Goal: Find specific page/section: Find specific page/section

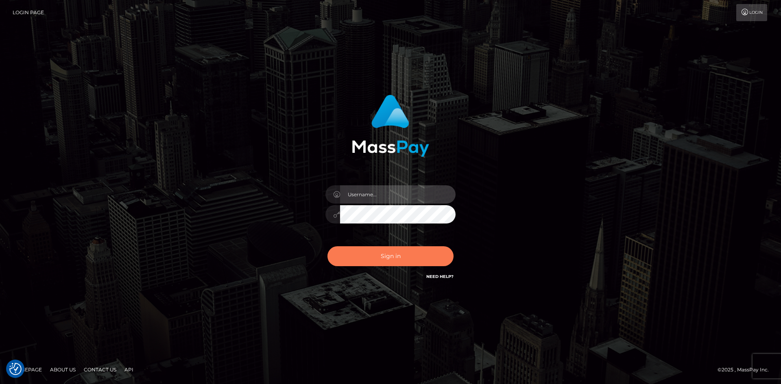
type input "hello.feetfinder"
click at [388, 257] on button "Sign in" at bounding box center [390, 256] width 126 height 20
type input "hello.feetfinder"
click at [384, 255] on button "Sign in" at bounding box center [390, 256] width 126 height 20
type input "hello.feetfinder"
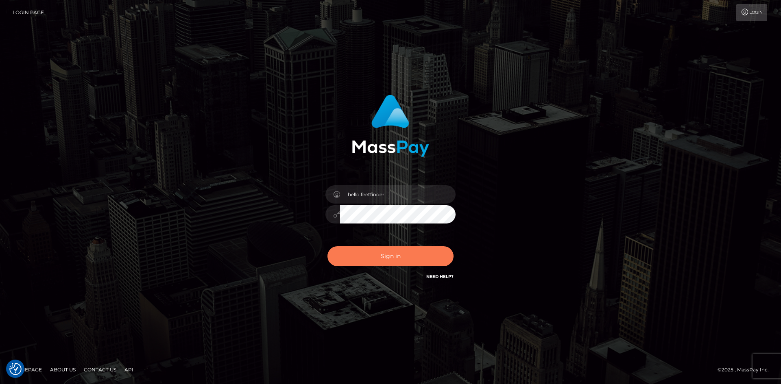
click at [412, 256] on button "Sign in" at bounding box center [390, 256] width 126 height 20
click at [412, 256] on div "Sign in Need Help?" at bounding box center [390, 260] width 142 height 36
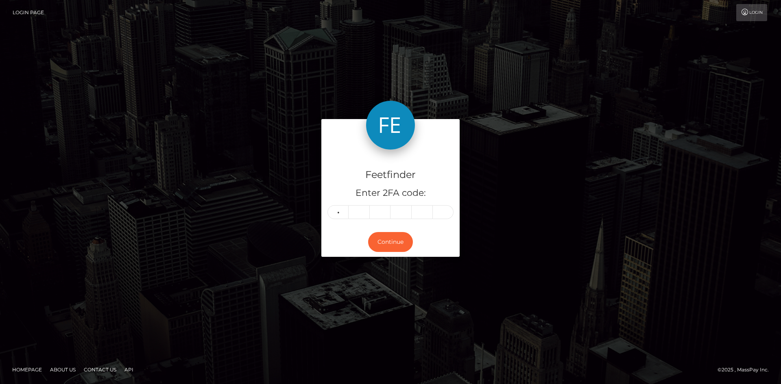
type input "0"
type input "2"
type input "1"
type input "6"
type input "2"
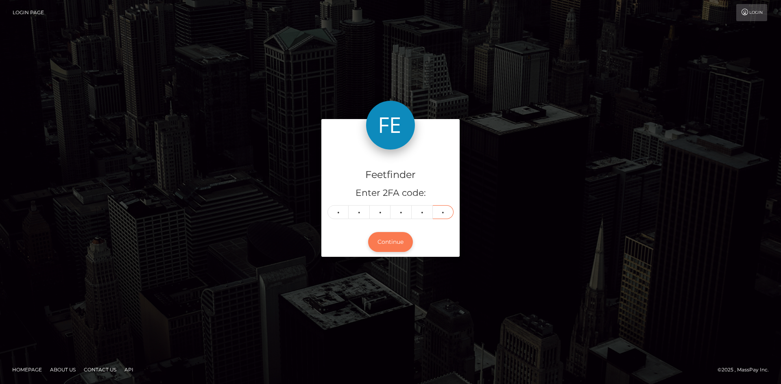
type input "8"
click at [401, 238] on button "Continue" at bounding box center [390, 242] width 45 height 20
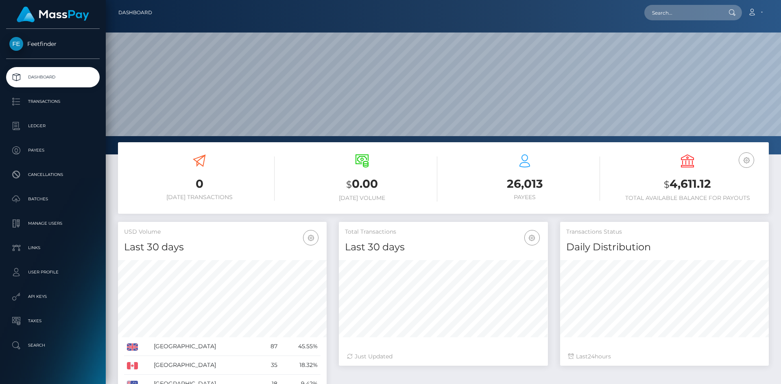
scroll to position [144, 209]
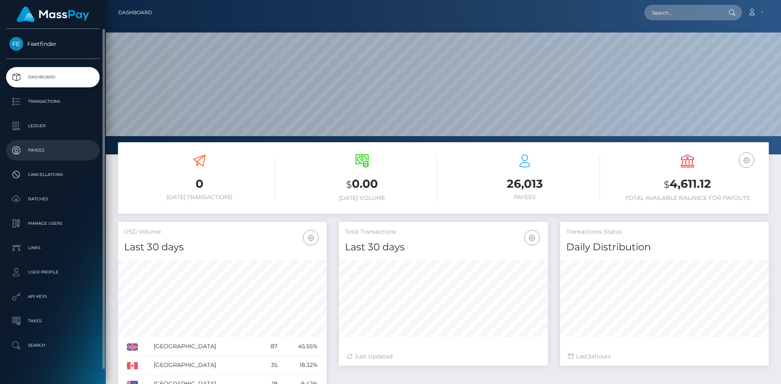
click at [43, 148] on p "Payees" at bounding box center [52, 150] width 87 height 12
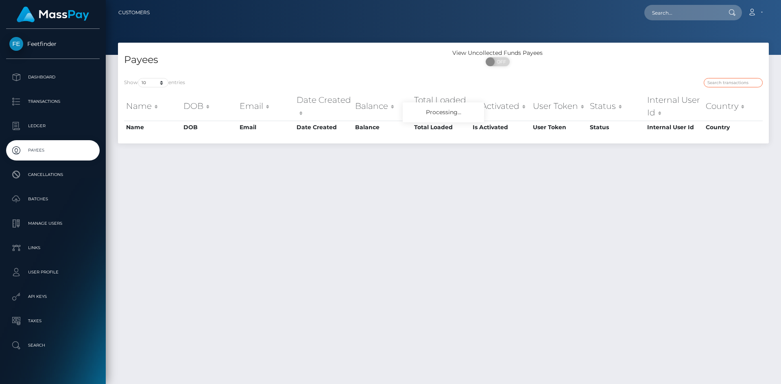
click at [737, 82] on input "search" at bounding box center [733, 82] width 59 height 9
paste input "1c98f8a6-778a-11f0-9703-0266f44cc279"
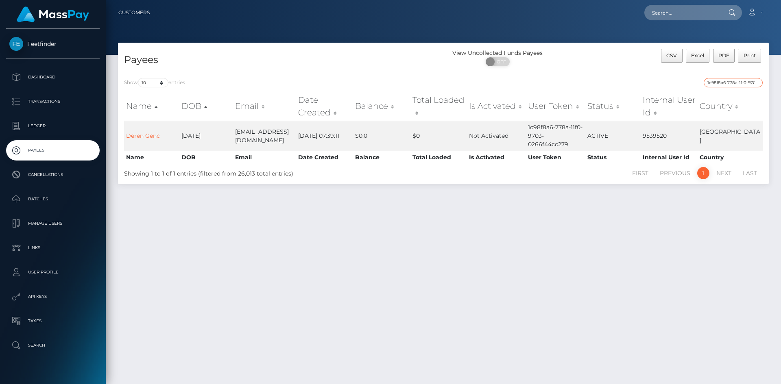
click at [725, 78] on input "1c98f8a6-778a-11f0-9703-0266f44cc279" at bounding box center [733, 82] width 59 height 9
paste input "d9d084f7-7f71-11f0-802"
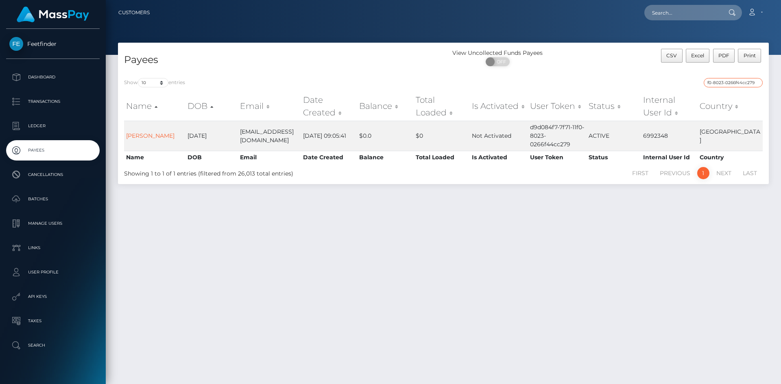
type input "d9d084f7-7f71-11f0-8023-0266f44cc279"
click at [716, 81] on input "d9d084f7-7f71-11f0-8023-0266f44cc279" at bounding box center [733, 82] width 59 height 9
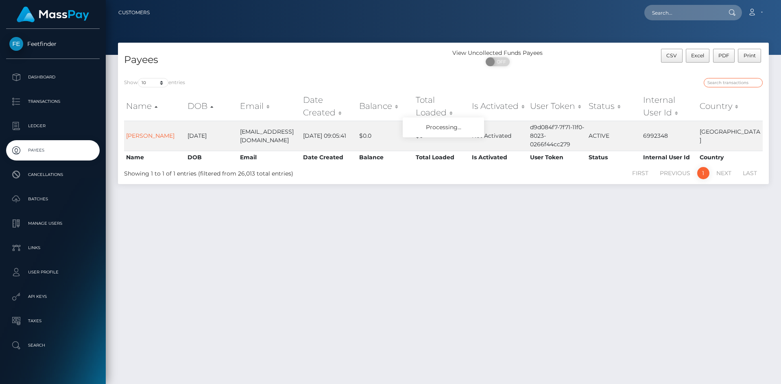
paste input "d9d084f7-7f71-11f0-8023-0266f44cc279"
type input "d9d084f7-7f71-11f0-8023-0266f44cc279"
click at [59, 154] on p "Payees" at bounding box center [52, 150] width 87 height 12
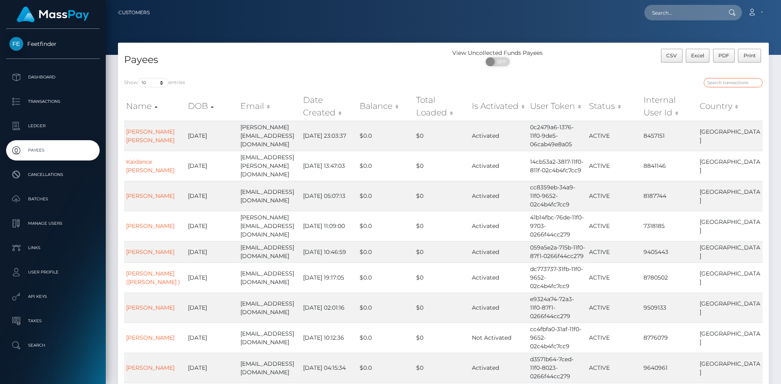
click at [732, 81] on input "search" at bounding box center [733, 82] width 59 height 9
paste input "ecd840b9-788c-11f0-9703-0266f44cc279"
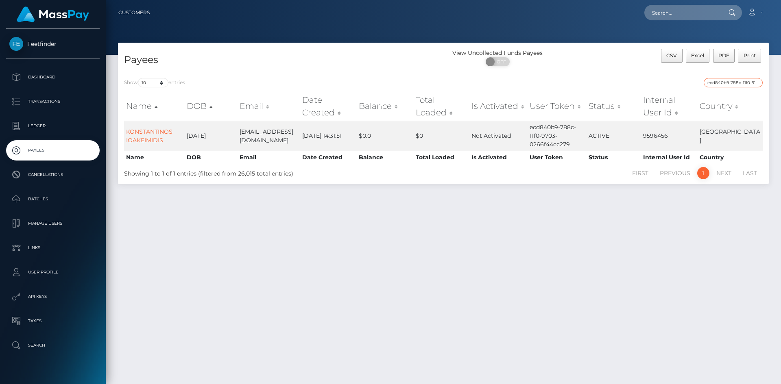
click at [736, 83] on input "ecd840b9-788c-11f0-9703-0266f44cc279" at bounding box center [733, 82] width 59 height 9
paste input "15b9c638-8135-11f0-802"
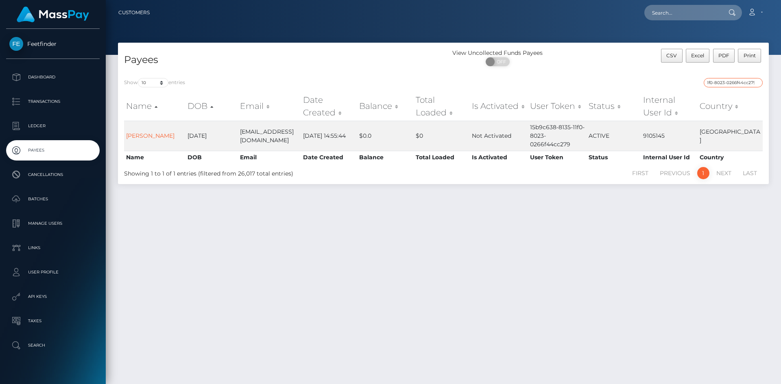
type input "15b9c638-8135-11f0-8023-0266f44cc279"
click at [710, 76] on div "Show 10 25 50 100 250 entries 15b9c638-8135-11f0-8023-0266f44cc279 Name DOB Ema…" at bounding box center [443, 128] width 651 height 112
click at [718, 85] on input "15b9c638-8135-11f0-8023-0266f44cc279" at bounding box center [733, 82] width 59 height 9
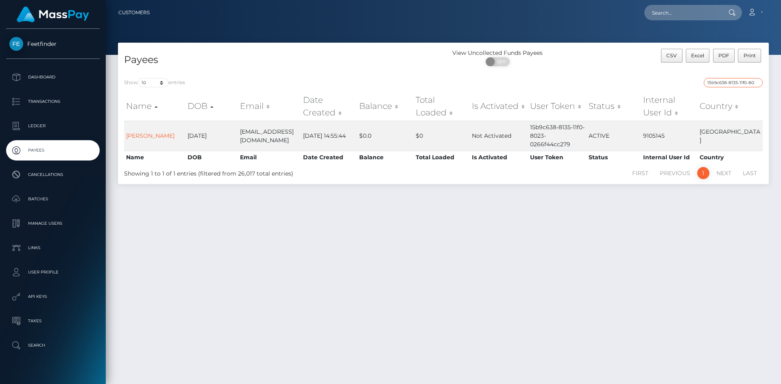
click at [718, 85] on input "15b9c638-8135-11f0-8023-0266f44cc279" at bounding box center [733, 82] width 59 height 9
paste input "4a1e1c65-70a4-11f0-87f1-0266f44cc279"
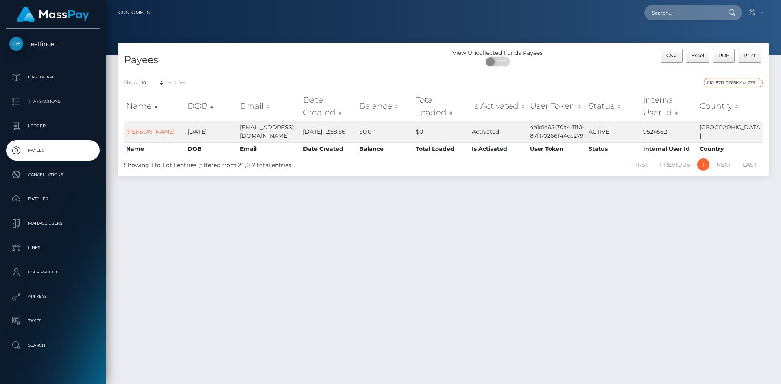
type input "4a1e1c65-70a4-11f0-87f1-0266f44cc279"
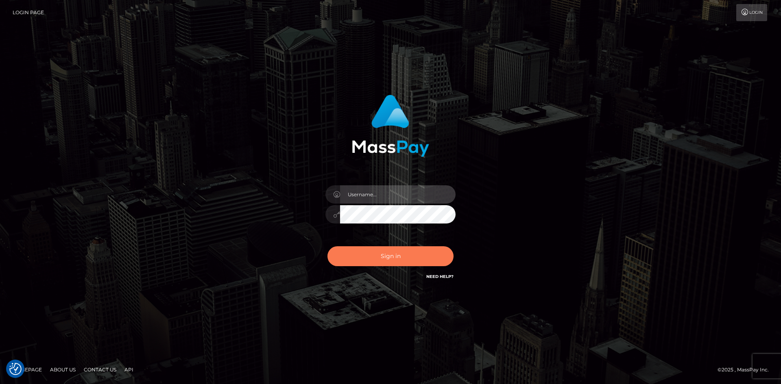
type input "hello.feetfinder"
click at [393, 250] on button "Sign in" at bounding box center [390, 256] width 126 height 20
type input "hello.feetfinder"
click at [388, 259] on button "Sign in" at bounding box center [390, 256] width 126 height 20
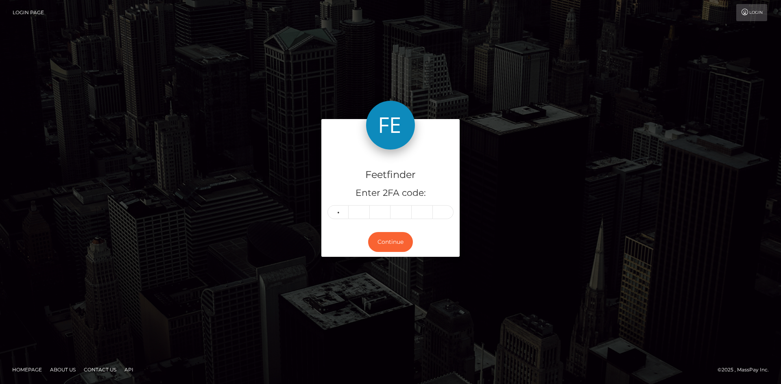
type input "5"
type input "2"
type input "6"
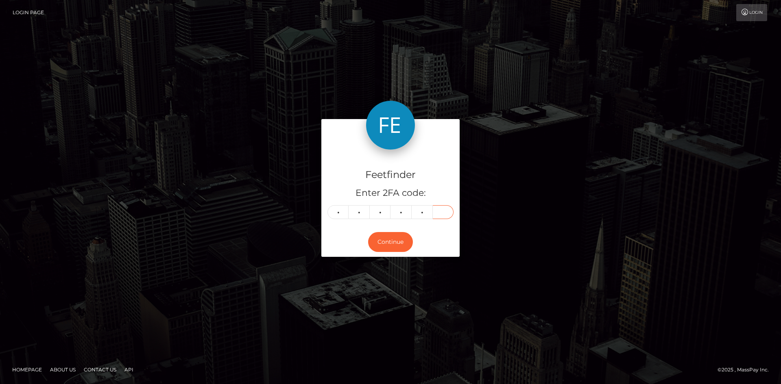
type input "9"
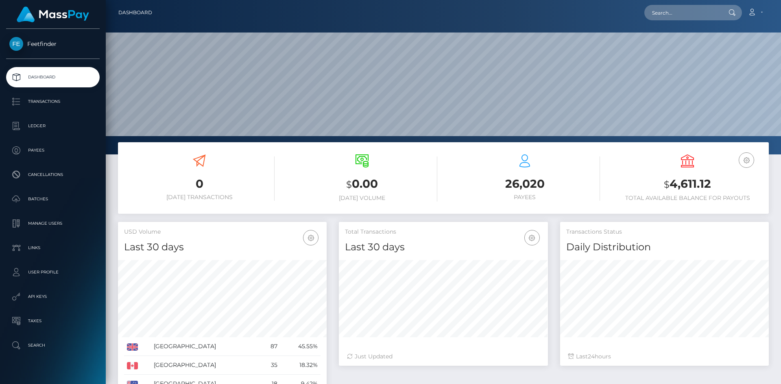
scroll to position [144, 209]
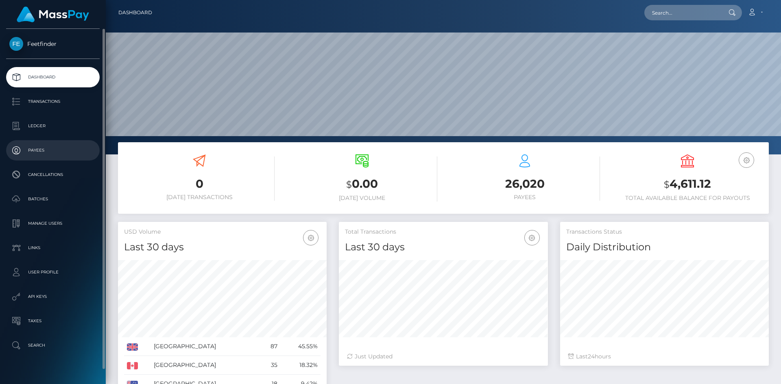
click at [46, 150] on p "Payees" at bounding box center [52, 150] width 87 height 12
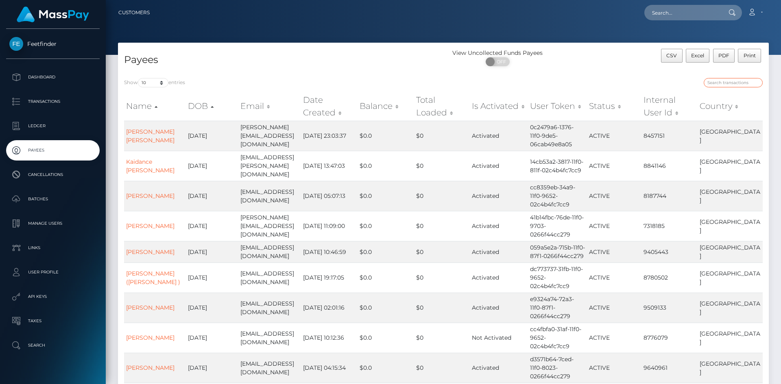
click at [726, 79] on input "search" at bounding box center [733, 82] width 59 height 9
paste input "52cc0e83-8234-11f0-8023-0266f44cc279"
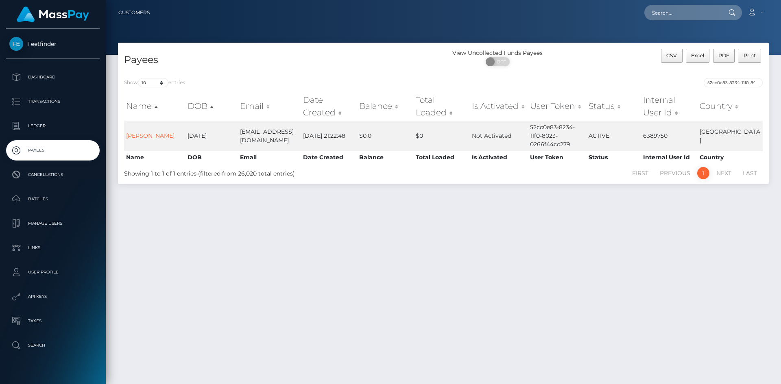
click at [350, 279] on div "Payees View Uncollected Funds Payees ON OFF CSV Excel PDF Print Show 10 25 50 1…" at bounding box center [443, 210] width 675 height 334
click at [723, 80] on input "52cc0e83-8234-11f0-8023-0266f44cc279" at bounding box center [733, 82] width 59 height 9
paste input "034ebf86-7abb"
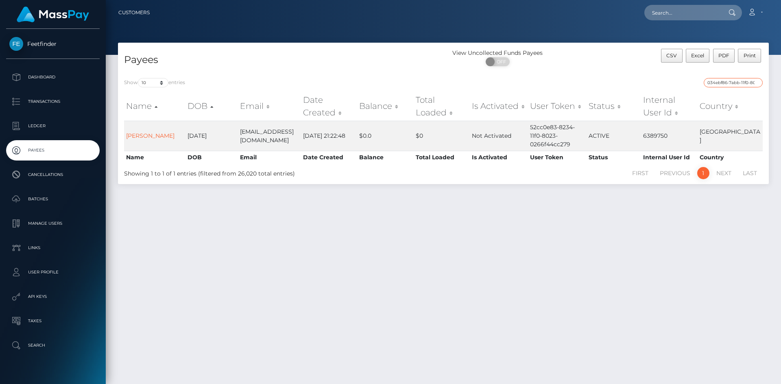
scroll to position [0, 37]
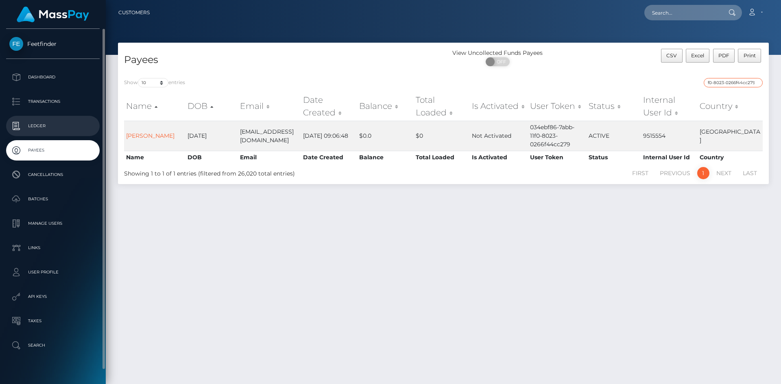
type input "034ebf86-7abb-11f0-8023-0266f44cc279"
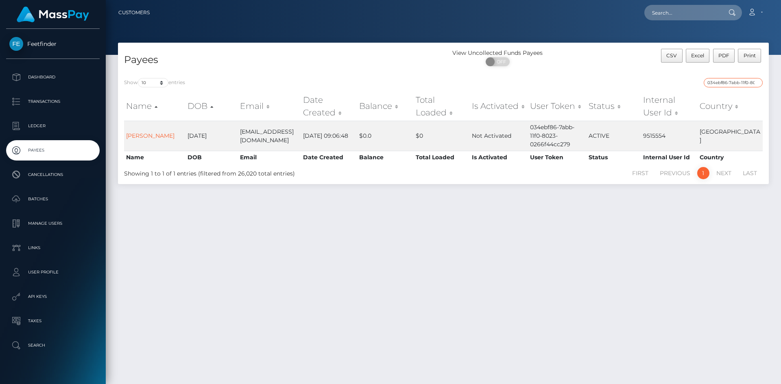
click at [724, 83] on input "034ebf86-7abb-11f0-8023-0266f44cc279" at bounding box center [733, 82] width 59 height 9
drag, startPoint x: 724, startPoint y: 83, endPoint x: 718, endPoint y: 89, distance: 9.2
click at [724, 82] on input "034ebf86-7abb-11f0-8023-0266f44cc279" at bounding box center [733, 82] width 59 height 9
paste input "93db91e5-8450-11f0-8023-0266f44cc279"
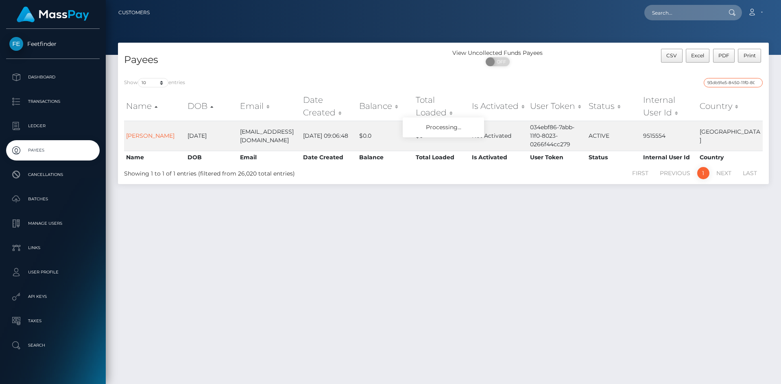
scroll to position [0, 36]
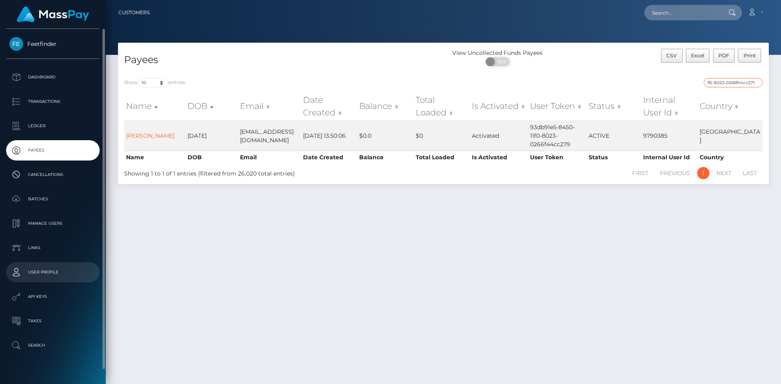
type input "93db91e5-8450-11f0-8023-0266f44cc279"
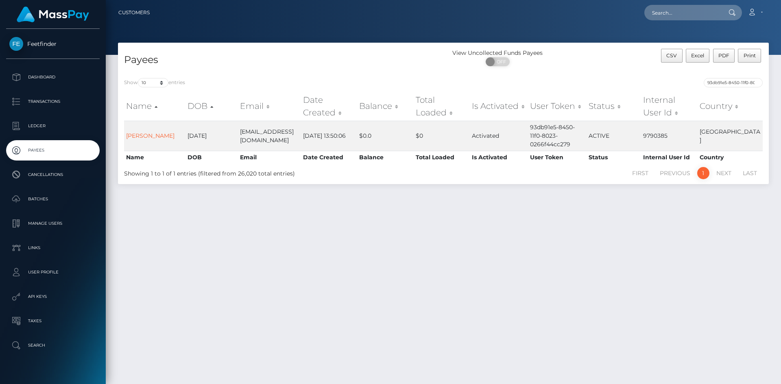
click at [385, 282] on div "Payees View Uncollected Funds Payees ON OFF CSV Excel PDF Print Show 10 25 50 1…" at bounding box center [443, 210] width 675 height 334
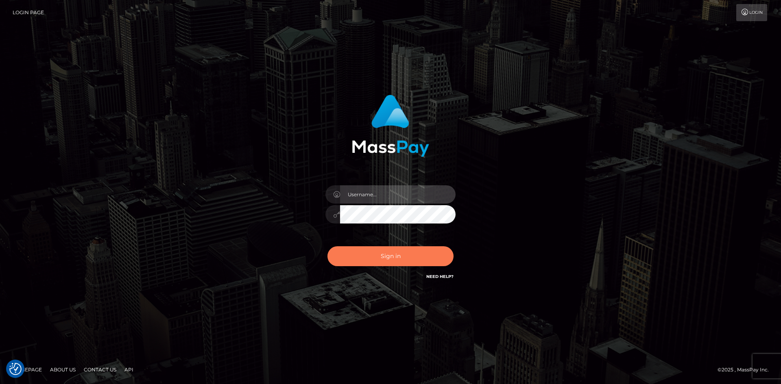
type input "hello.feetfinder"
click at [394, 260] on button "Sign in" at bounding box center [390, 256] width 126 height 20
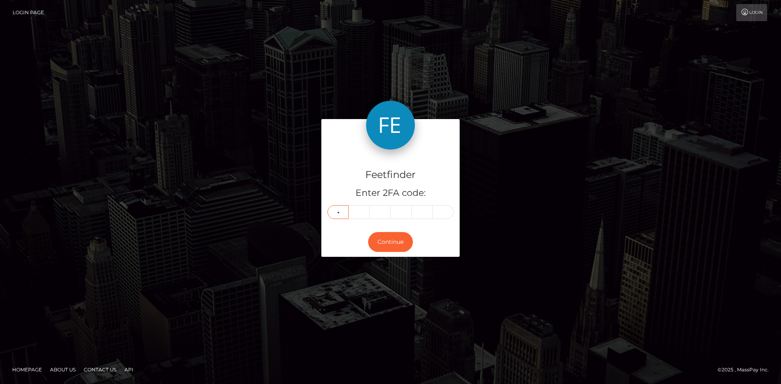
type input "5"
type input "6"
type input "4"
type input "7"
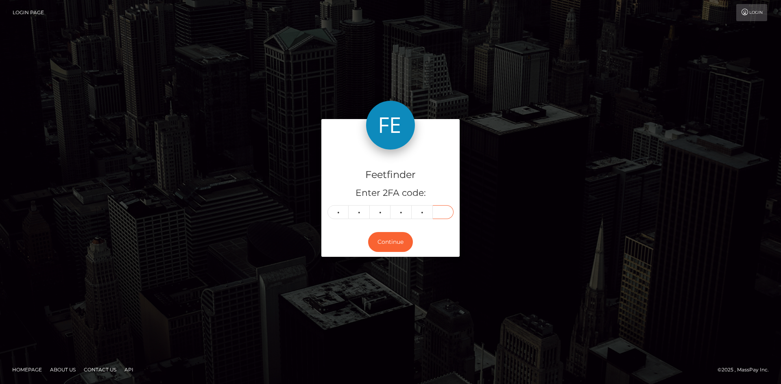
type input "8"
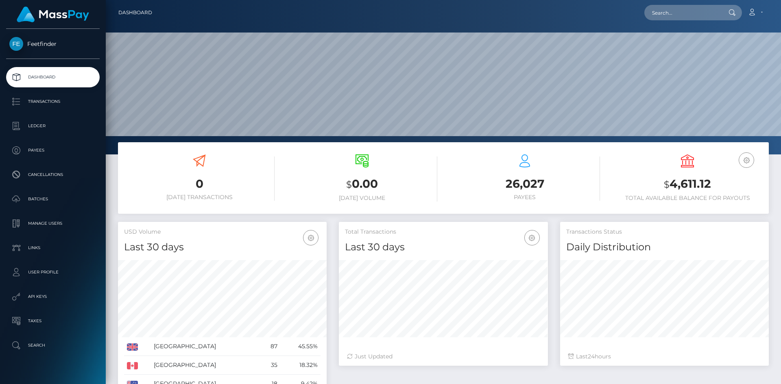
scroll to position [144, 209]
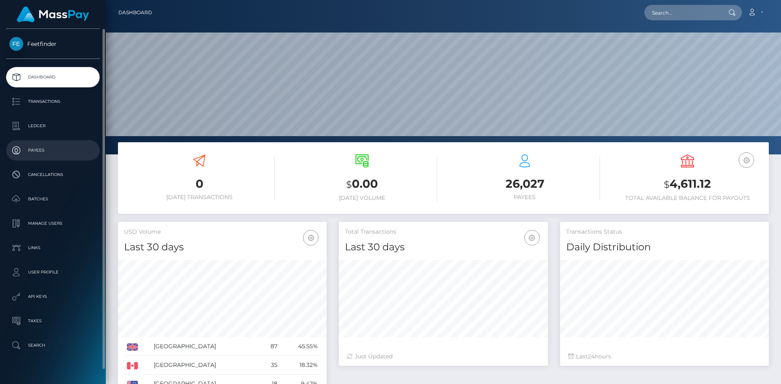
click at [35, 158] on link "Payees" at bounding box center [53, 150] width 94 height 20
click at [35, 157] on link "Payees" at bounding box center [53, 150] width 94 height 20
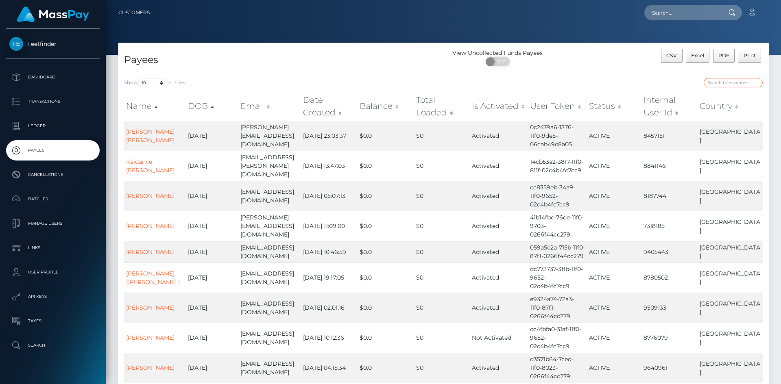
click at [721, 82] on input "search" at bounding box center [733, 82] width 59 height 9
paste input "4170fc75-3e3f-11f0-bf09-062f66d36555"
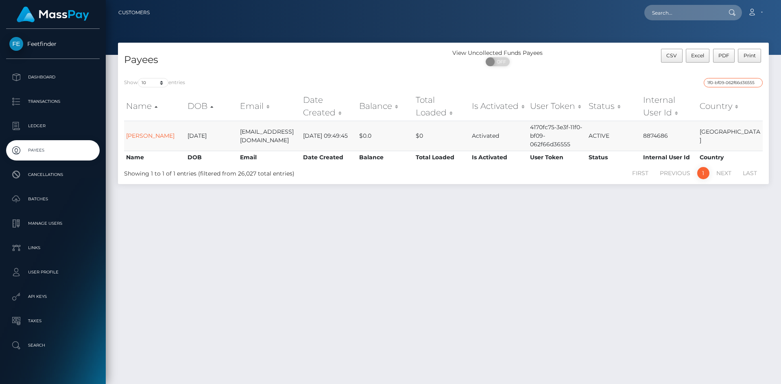
type input "4170fc75-3e3f-11f0-bf09-062f66d36555"
click at [733, 85] on input "4170fc75-3e3f-11f0-bf09-062f66d36555" at bounding box center [733, 82] width 59 height 9
click at [754, 80] on input "4170fc75-3e3f-11f0-bf09-062f66d36555" at bounding box center [733, 82] width 59 height 9
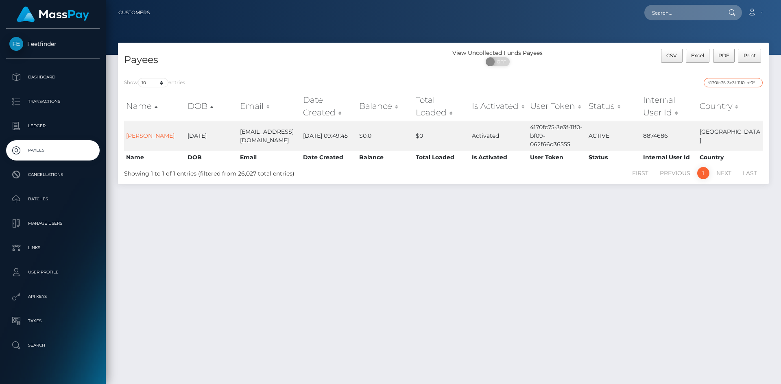
click at [755, 82] on input "4170fc75-3e3f-11f0-bf09-062f66d36555" at bounding box center [733, 82] width 59 height 9
click at [732, 83] on input "search" at bounding box center [733, 82] width 59 height 9
paste input "afb2c72b-835c-11f0-8023-0266f44cc279"
type input "afb2c72b-835c-11f0-8023-0266f44cc279"
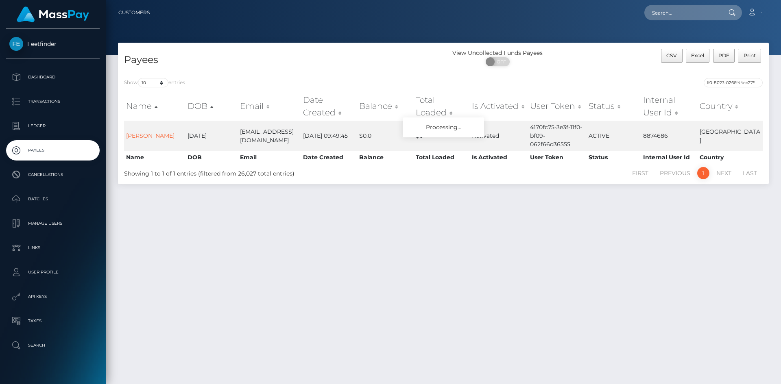
scroll to position [0, 0]
click at [272, 273] on div "Payees View Uncollected Funds Payees ON OFF CSV Excel PDF Print Show 10 25 50 1…" at bounding box center [443, 210] width 675 height 334
click at [732, 80] on input "afb2c72b-835c-11f0-8023-0266f44cc279" at bounding box center [733, 82] width 59 height 9
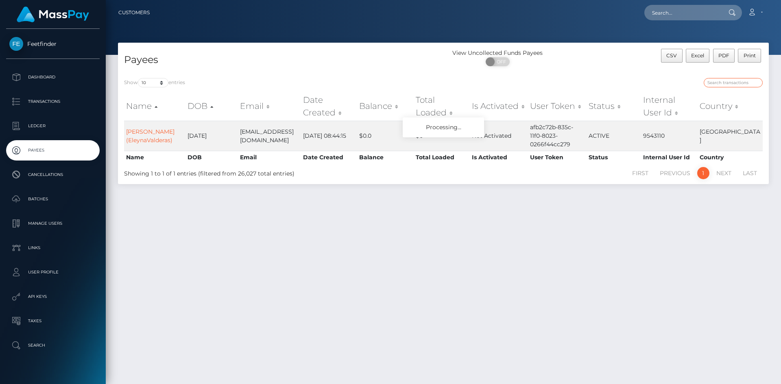
paste input "4495a9f7-7f9e-11f0-8023-0266f44cc279"
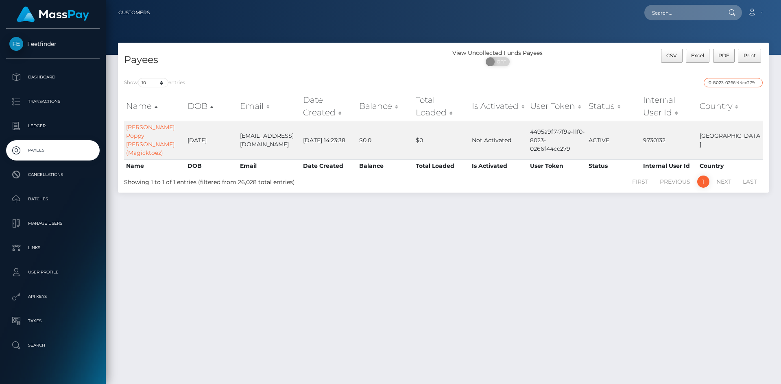
type input "4495a9f7-7f9e-11f0-8023-0266f44cc279"
click at [726, 85] on input "4495a9f7-7f9e-11f0-8023-0266f44cc279" at bounding box center [733, 82] width 59 height 9
click at [726, 84] on input "4495a9f7-7f9e-11f0-8023-0266f44cc279" at bounding box center [733, 82] width 59 height 9
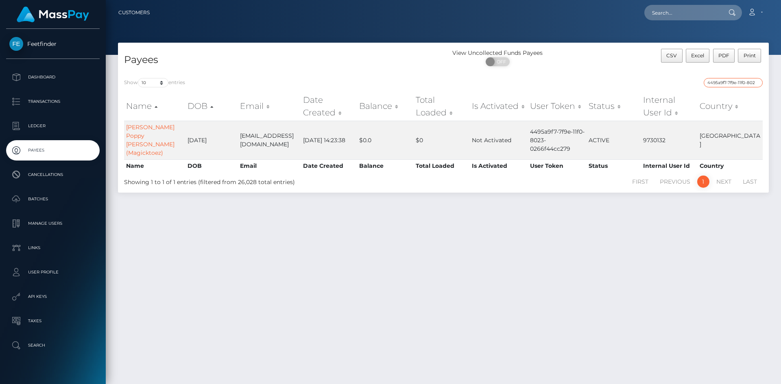
click at [726, 84] on input "4495a9f7-7f9e-11f0-8023-0266f44cc279" at bounding box center [733, 82] width 59 height 9
paste input "2a6a22fa-7bb7-11f0-8023-0266f44cc279"
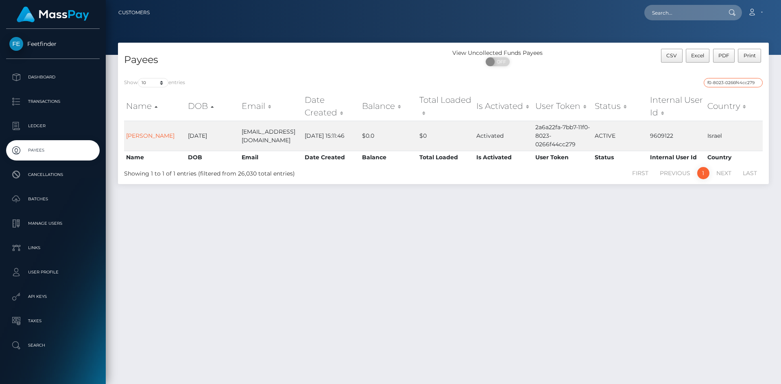
type input "2a6a22fa-7bb7-11f0-8023-0266f44cc279"
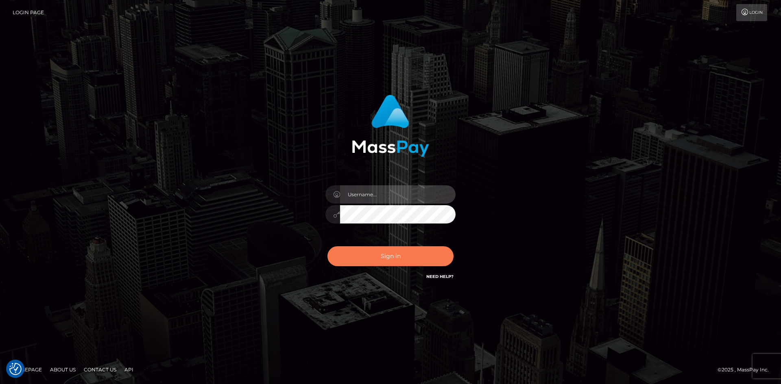
type input "hello.feetfinder"
click at [396, 255] on button "Sign in" at bounding box center [390, 256] width 126 height 20
type input "hello.feetfinder"
drag, startPoint x: 394, startPoint y: 259, endPoint x: 393, endPoint y: 255, distance: 4.5
click at [393, 255] on button "Sign in" at bounding box center [390, 256] width 126 height 20
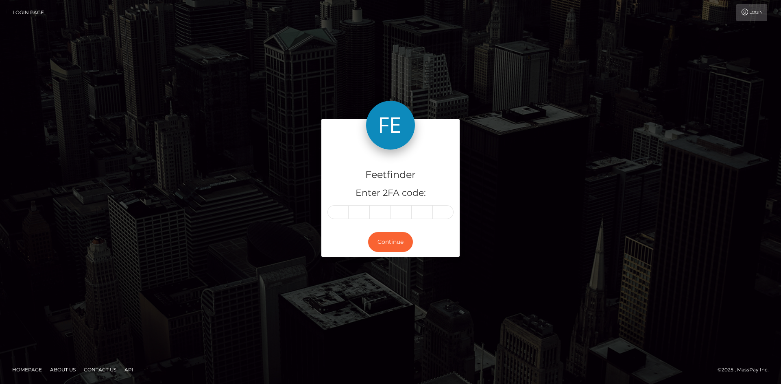
type input "9"
type input "1"
type input "9"
type input "7"
type input "3"
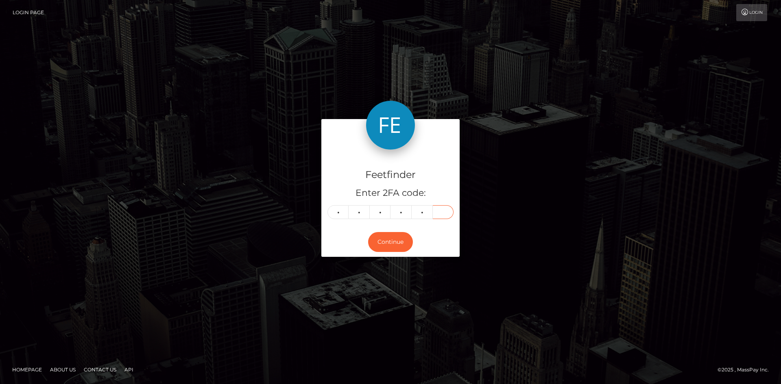
type input "1"
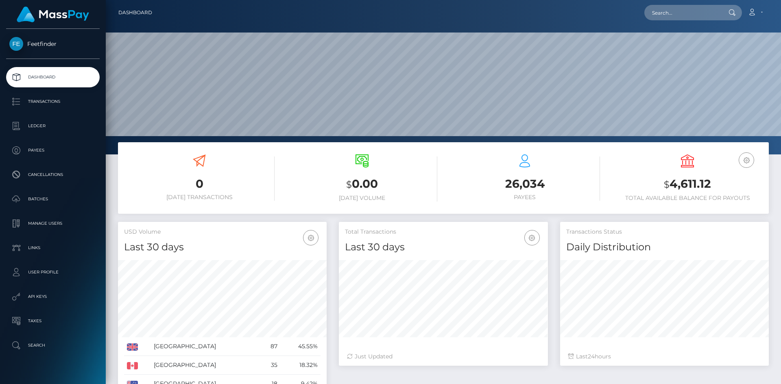
scroll to position [144, 209]
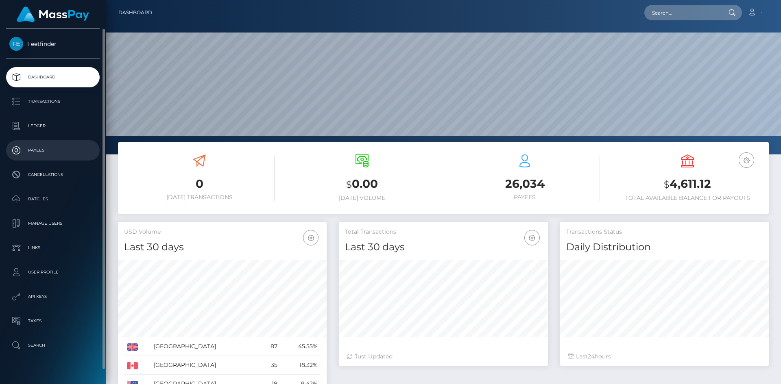
click at [37, 145] on p "Payees" at bounding box center [52, 150] width 87 height 12
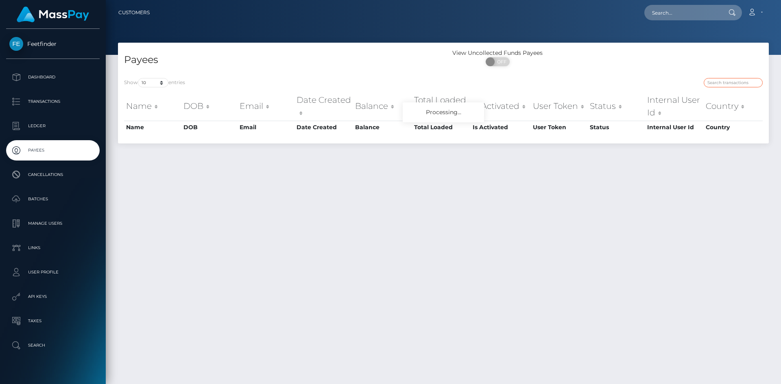
click at [719, 85] on input "search" at bounding box center [733, 82] width 59 height 9
paste input "6249c9d9-6e42-11f0-87f1-0266f44cc279"
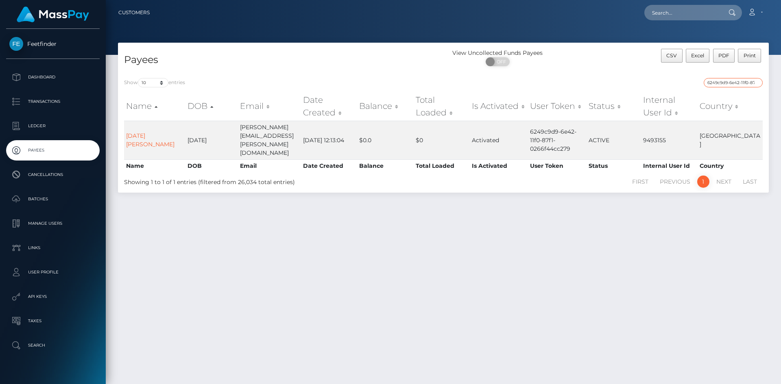
click at [733, 81] on input "6249c9d9-6e42-11f0-87f1-0266f44cc279" at bounding box center [733, 82] width 59 height 9
paste input "e9ba1b58-7a1e-11f0-8023"
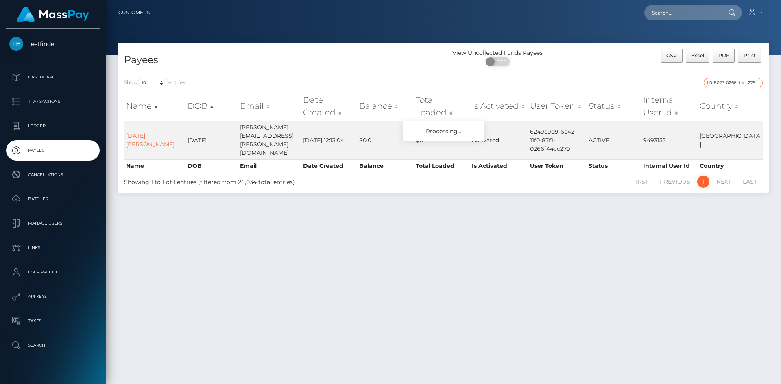
type input "e9ba1b58-7a1e-11f0-8023-0266f44cc279"
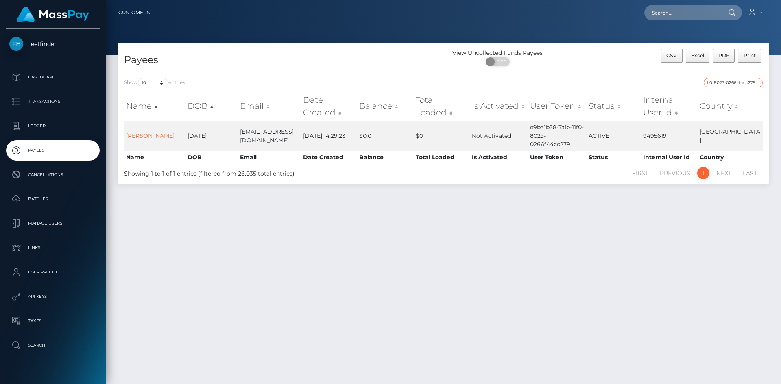
scroll to position [0, 0]
click at [740, 79] on input "e9ba1b58-7a1e-11f0-8023-0266f44cc279" at bounding box center [733, 82] width 59 height 9
click at [722, 85] on input "e9ba1b58-7a1e-11f0-8023-0266f44cc279" at bounding box center [733, 82] width 59 height 9
drag, startPoint x: 722, startPoint y: 85, endPoint x: 726, endPoint y: 83, distance: 4.5
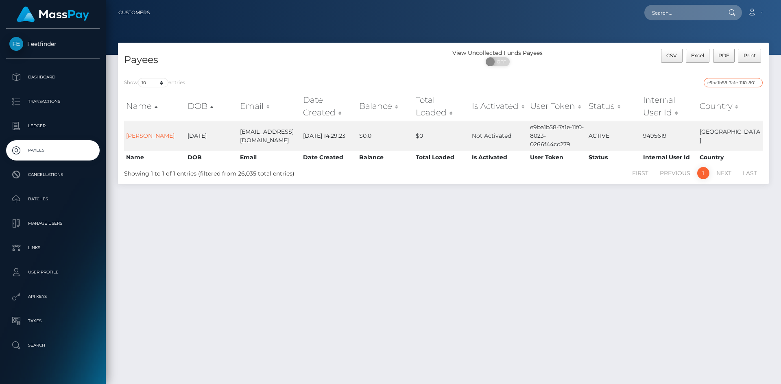
click at [723, 84] on input "e9ba1b58-7a1e-11f0-8023-0266f44cc279" at bounding box center [733, 82] width 59 height 9
paste input "113af655-7298-11f0-87f1-0266f44cc279"
type input "113af655-7298-11f0-87f1-0266f44cc279"
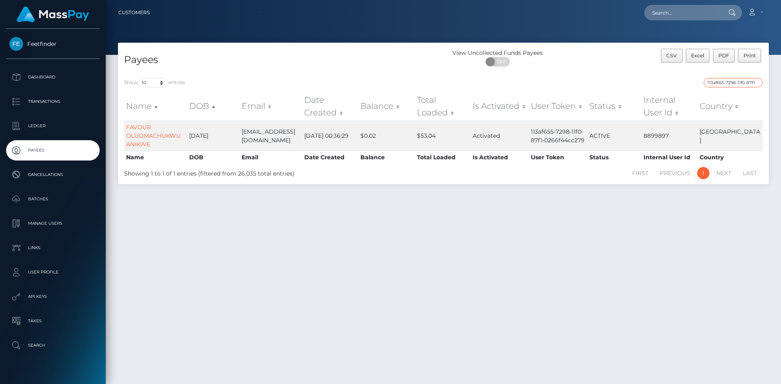
click at [716, 81] on input "113af655-7298-11f0-87f1-0266f44cc279" at bounding box center [733, 82] width 59 height 9
paste input "ce4b053d-801e-11f0-8023-0266f44cc279"
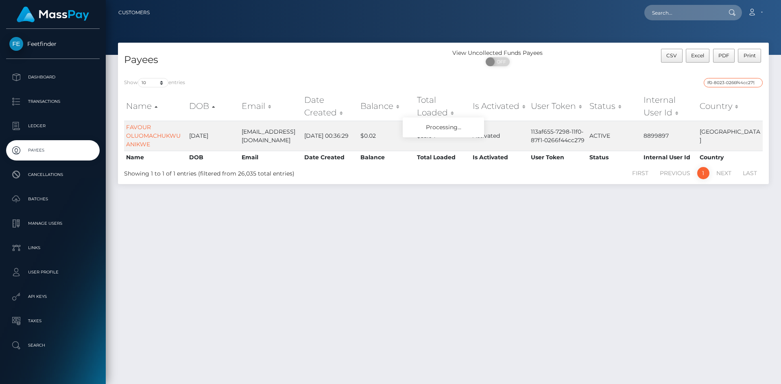
type input "ce4b053d-801e-11f0-8023-0266f44cc279"
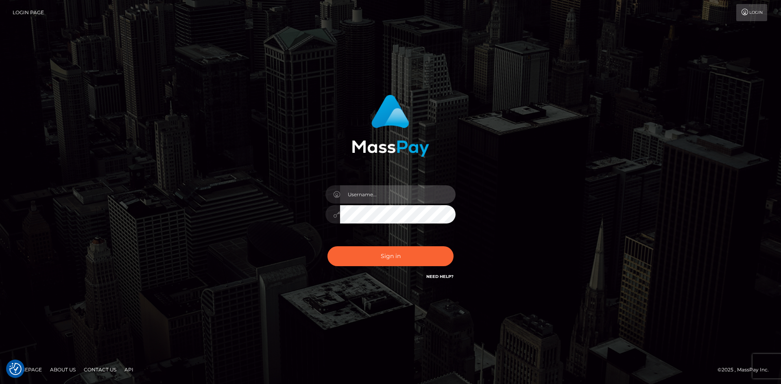
type input "hello.feetfinder"
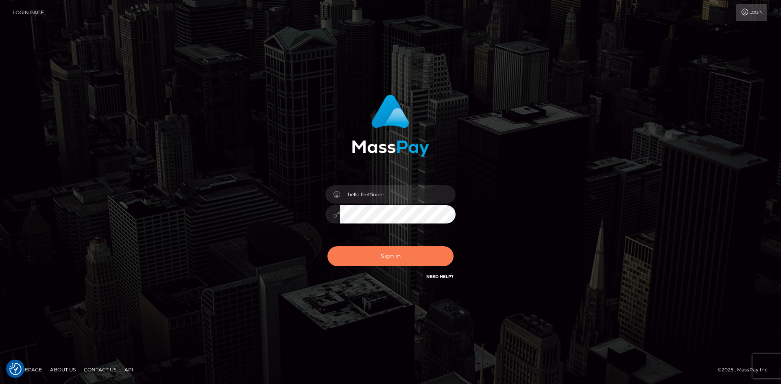
click at [391, 253] on button "Sign in" at bounding box center [390, 256] width 126 height 20
click at [391, 253] on div "0cAFcWeA4VtwOyYtrV1pSXkjYJdS7LrYrZAdKNbo9T8sLpoknvmS-t82tVEE_a4oRro27w4J_xOoDby…" at bounding box center [390, 260] width 142 height 36
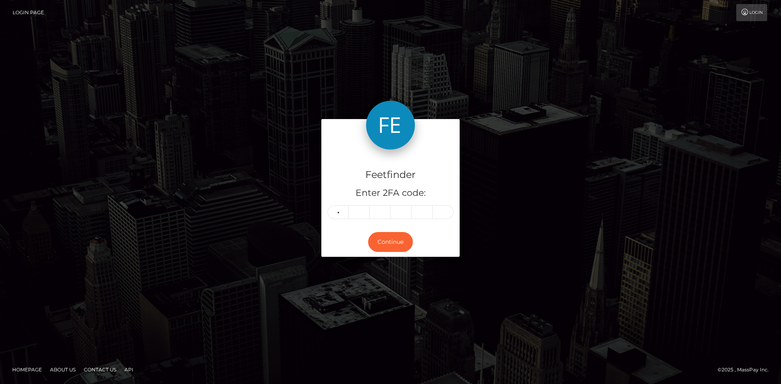
type input "0"
type input "1"
type input "6"
type input "1"
type input "7"
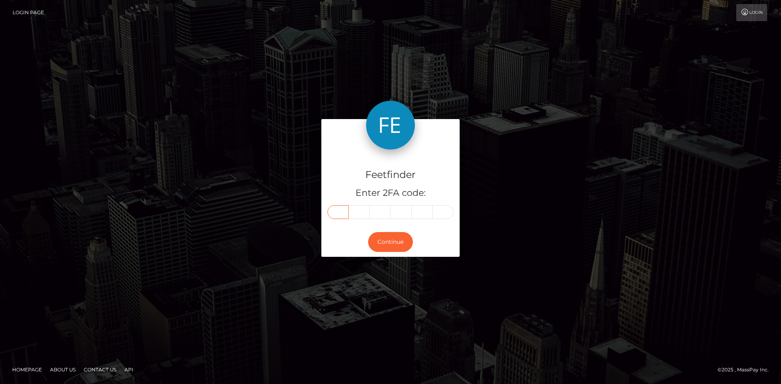
type input "0"
type input "1"
type input "6"
type input "0"
type input "1"
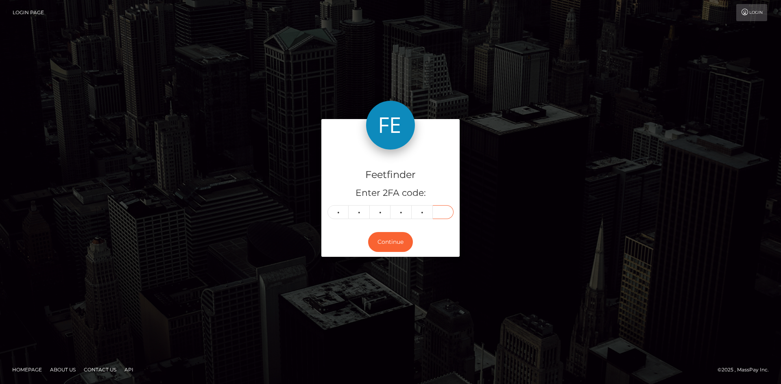
type input "1"
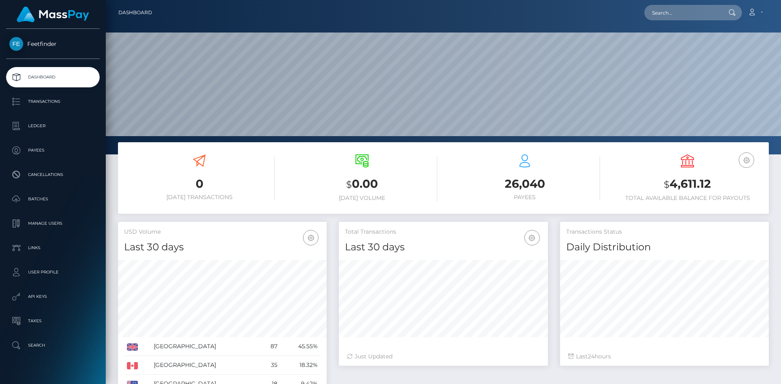
scroll to position [144, 209]
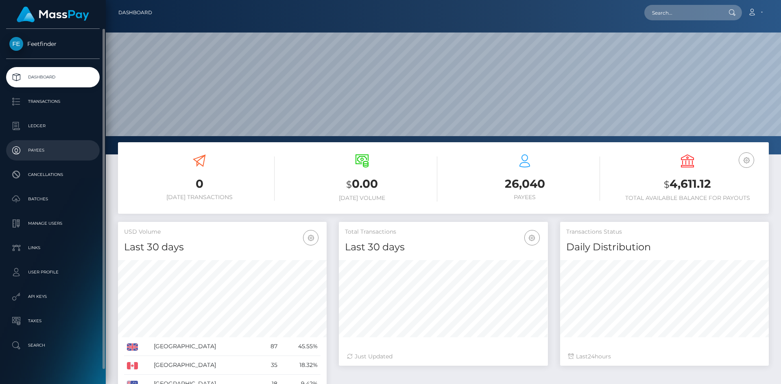
click at [44, 150] on p "Payees" at bounding box center [52, 150] width 87 height 12
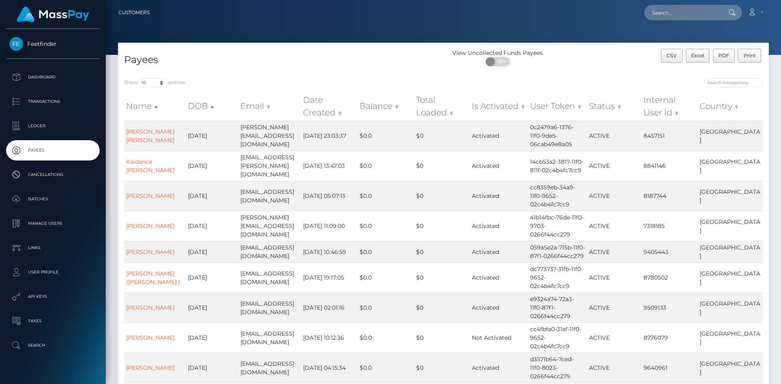
click at [730, 88] on div at bounding box center [605, 83] width 313 height 11
click at [735, 83] on input "search" at bounding box center [733, 82] width 59 height 9
paste input "03b5e943-760c-11f0-9703-0266f44cc279"
type input "03b5e943-760c-11f0-9703-0266f44cc279"
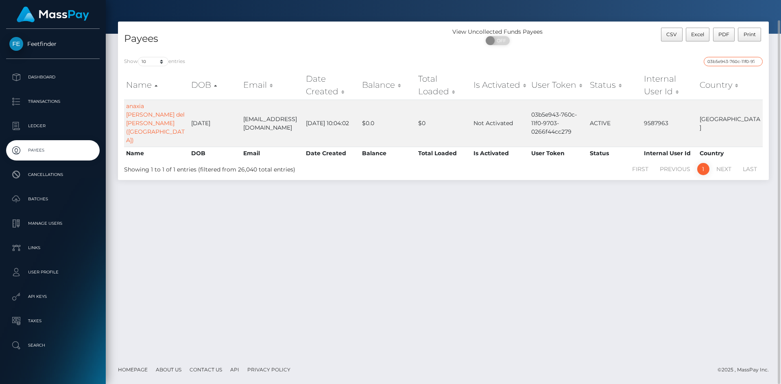
scroll to position [0, 0]
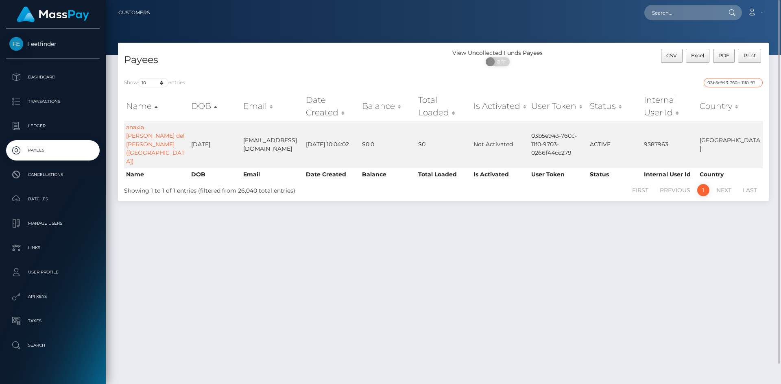
click at [757, 80] on input "03b5e943-760c-11f0-9703-0266f44cc279" at bounding box center [733, 82] width 59 height 9
click at [745, 82] on input "03b5e943-760c-11f0-9703-0266f44cc279" at bounding box center [733, 82] width 59 height 9
paste input "042273c4-574b-11f0-b1fb-02a8c2768cb9"
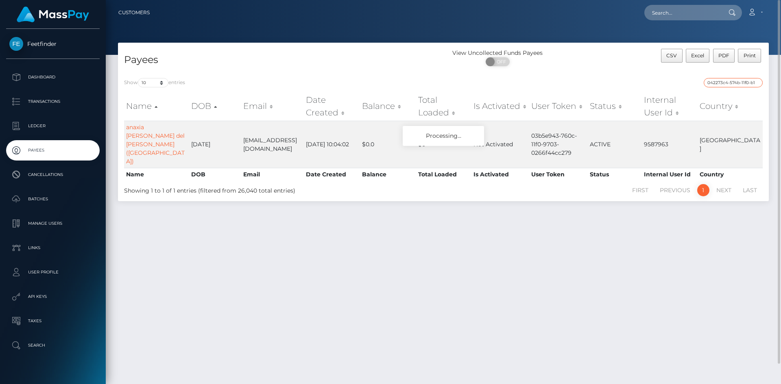
scroll to position [0, 36]
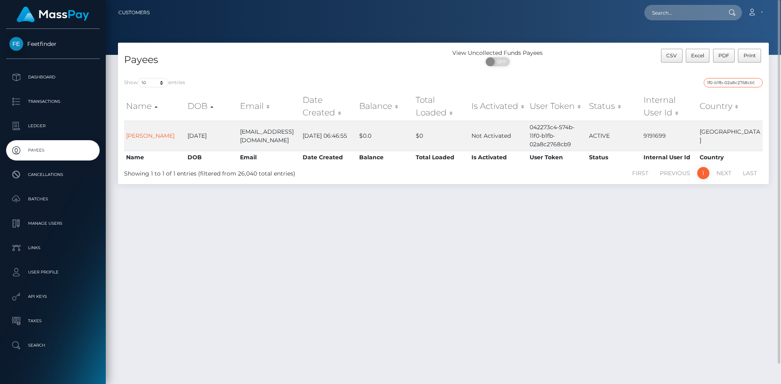
type input "042273c4-574b-11f0-b1fb-02a8c2768cb9"
click at [359, 238] on div "Payees View Uncollected Funds Payees ON OFF CSV Excel PDF Print Show 10 25 50 1…" at bounding box center [443, 210] width 675 height 334
click at [730, 84] on input "042273c4-574b-11f0-b1fb-02a8c2768cb9" at bounding box center [733, 82] width 59 height 9
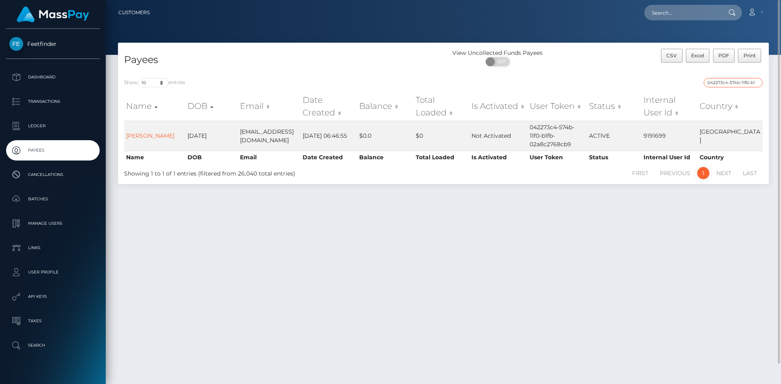
click at [732, 83] on input "042273c4-574b-11f0-b1fb-02a8c2768cb9" at bounding box center [733, 82] width 59 height 9
paste input "a97cbe90-4483-11f0-bf09-062f66d36555"
type input "a97cbe90-4483-11f0-bf09-062f66d36555"
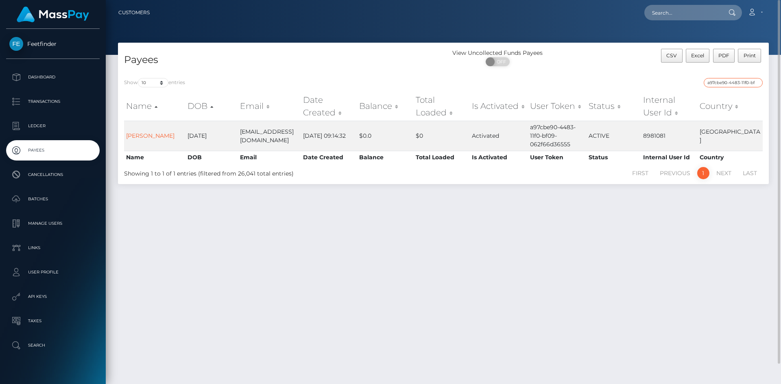
click at [721, 84] on input "a97cbe90-4483-11f0-bf09-062f66d36555" at bounding box center [733, 82] width 59 height 9
paste input "e1b0f8cd-8363-11f0-8023-0266f44cc279"
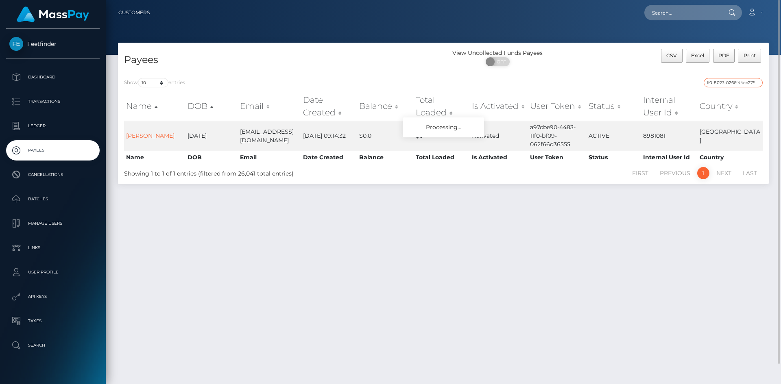
type input "e1b0f8cd-8363-11f0-8023-0266f44cc279"
click at [728, 82] on input "e1b0f8cd-8363-11f0-8023-0266f44cc279" at bounding box center [733, 82] width 59 height 9
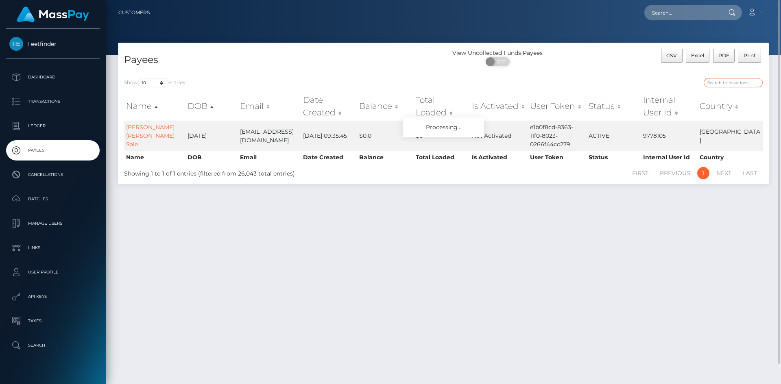
paste input "32f784fc-708f-11f0-87f1-0266f44cc279"
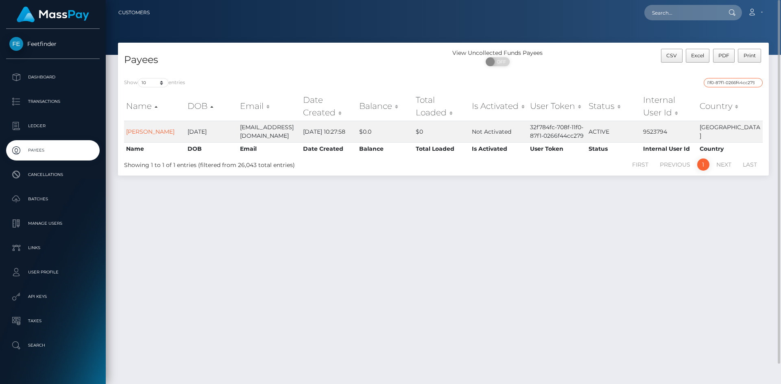
type input "32f784fc-708f-11f0-87f1-0266f44cc279"
click at [722, 81] on input "32f784fc-708f-11f0-87f1-0266f44cc279" at bounding box center [733, 82] width 59 height 9
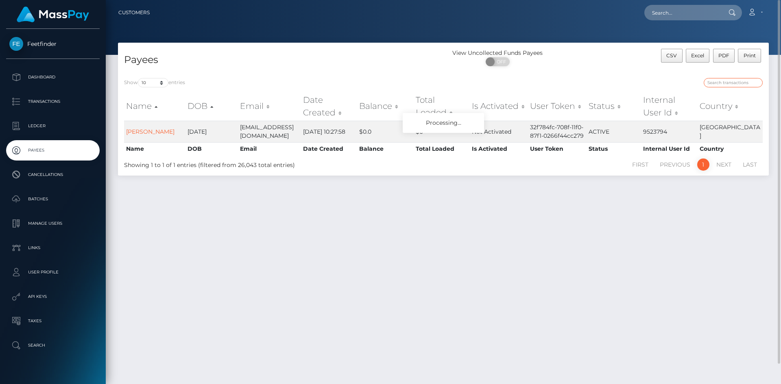
paste input "8eaba4f9-84c2-11f0-8023-0266f44cc279"
type input "8eaba4f9-84c2-11f0-8023-0266f44cc279"
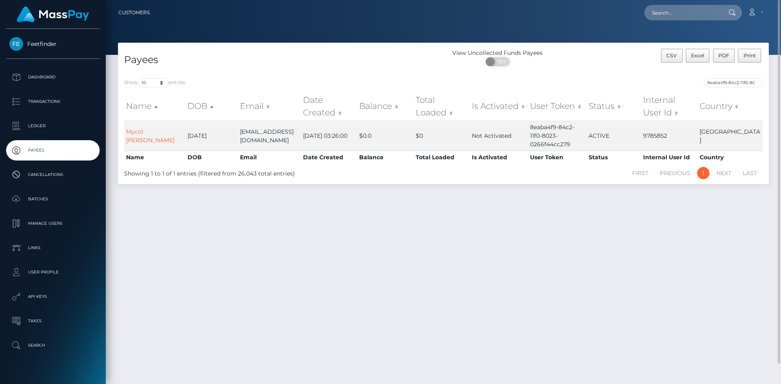
click at [334, 232] on div "Payees View Uncollected Funds Payees ON OFF CSV Excel PDF Print Show 10 25 50 1…" at bounding box center [443, 210] width 675 height 334
click at [736, 78] on input "8eaba4f9-84c2-11f0-8023-0266f44cc279" at bounding box center [733, 82] width 59 height 9
click at [735, 78] on input "8eaba4f9-84c2-11f0-8023-0266f44cc279" at bounding box center [733, 82] width 59 height 9
paste input "4b089c46-8505-11f0-8023-0266f44cc279"
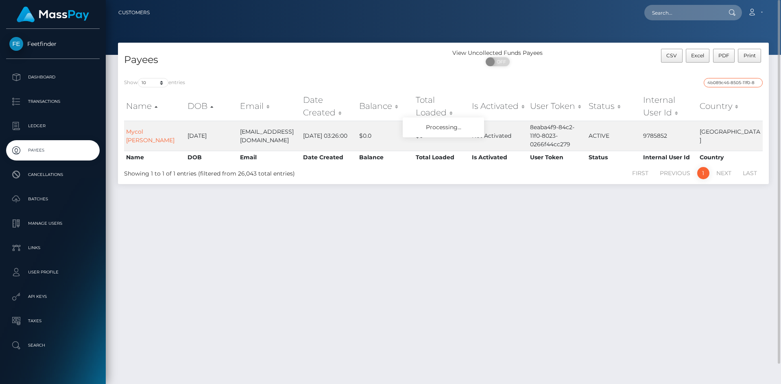
scroll to position [0, 38]
type input "4b089c46-8505-11f0-8023-0266f44cc279"
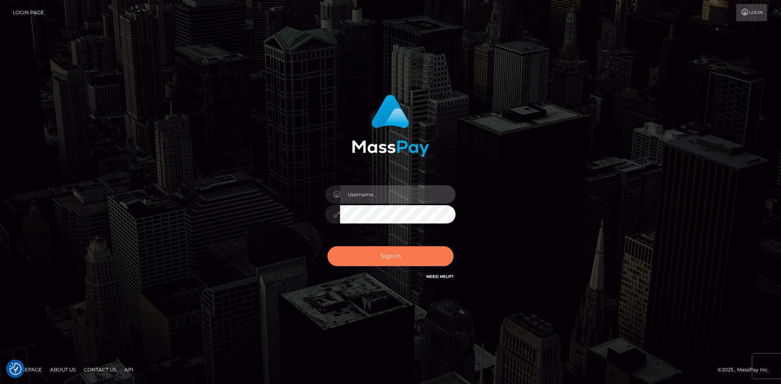
type input "hello.feetfinder"
click at [384, 250] on button "Sign in" at bounding box center [390, 256] width 126 height 20
